Goal: Check status

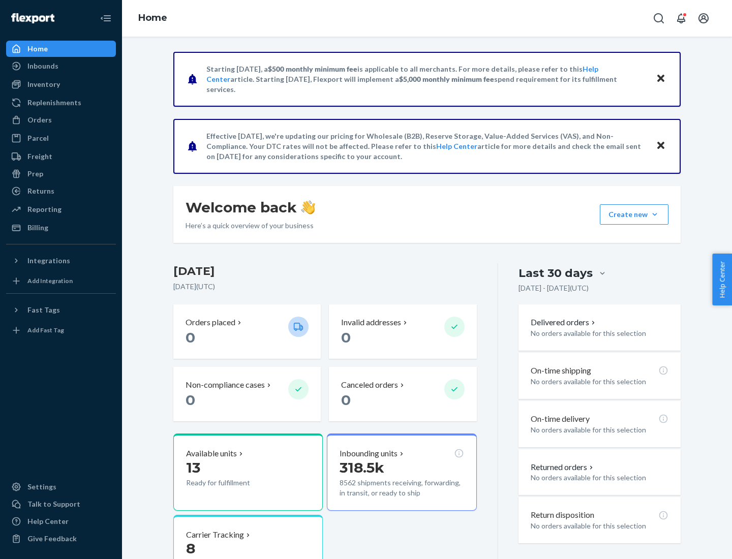
click at [655, 214] on button "Create new Create new inbound Create new order Create new product" at bounding box center [634, 214] width 69 height 20
click at [42, 66] on div "Inbounds" at bounding box center [42, 66] width 31 height 10
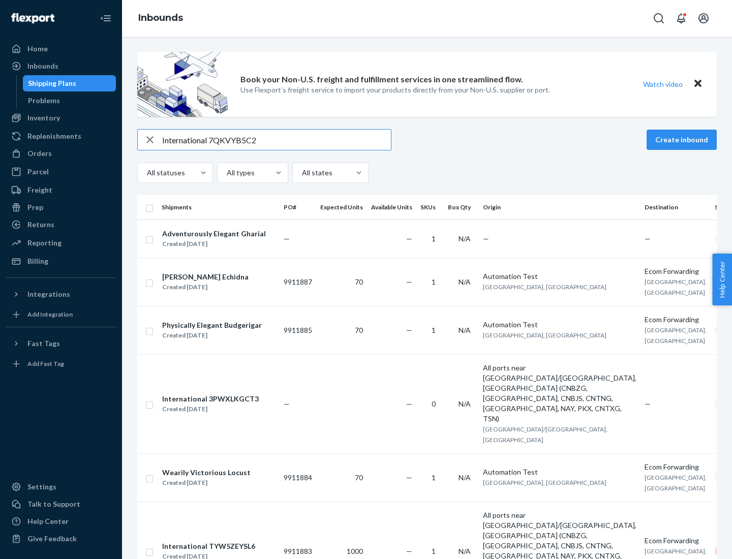
type input "International 7QKVYB5C29"
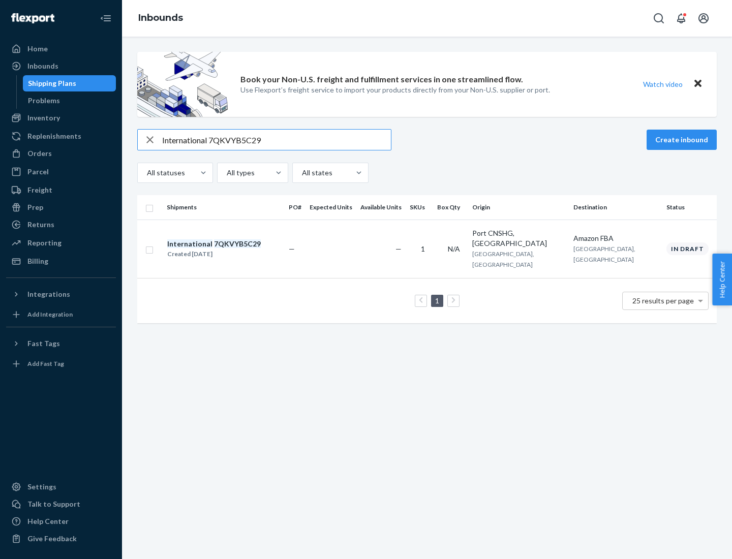
click at [231, 249] on div "Created [DATE]" at bounding box center [214, 254] width 94 height 10
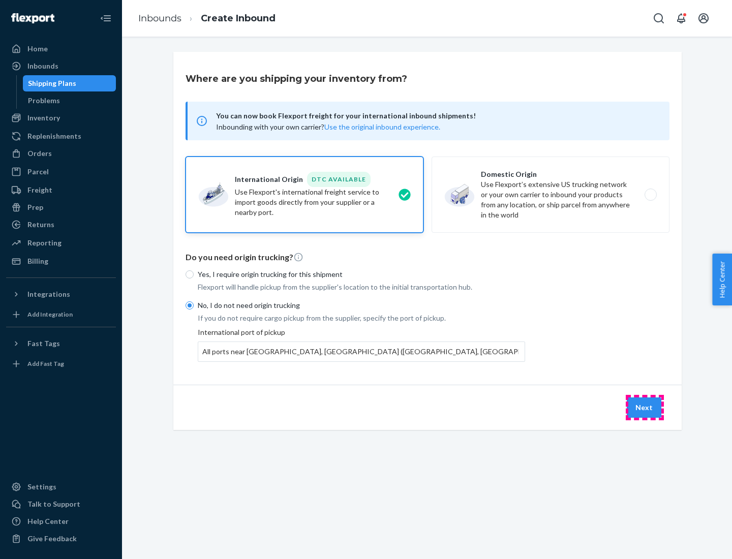
click at [644, 407] on button "Next" at bounding box center [644, 407] width 35 height 20
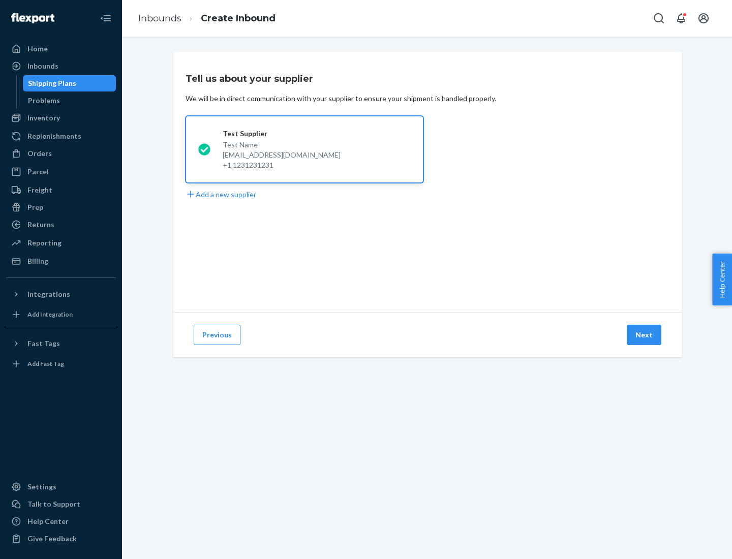
click at [644, 335] on button "Next" at bounding box center [644, 335] width 35 height 20
